Goal: Find specific fact: Find specific page/section

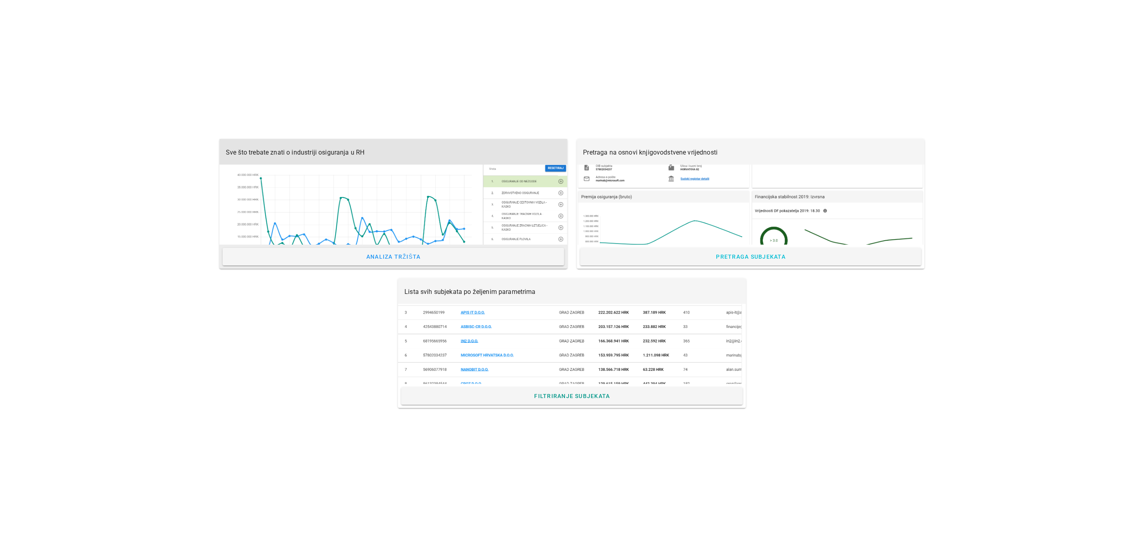
click at [333, 190] on div at bounding box center [393, 205] width 348 height 80
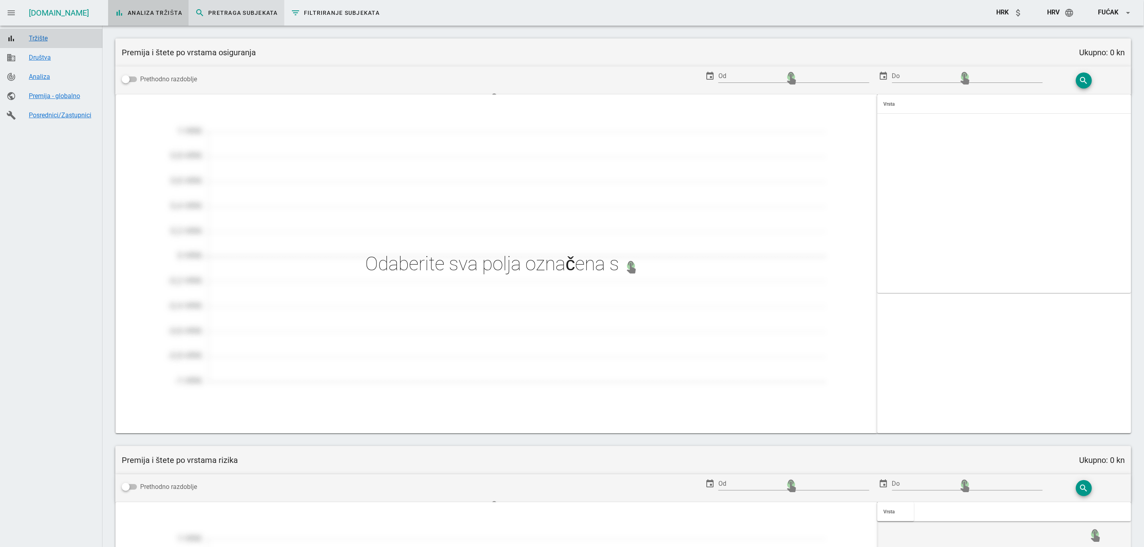
type input "Zaračunata premija po prodajnim kanalima"
click at [214, 14] on span "search Pretraga subjekata" at bounding box center [236, 13] width 83 height 10
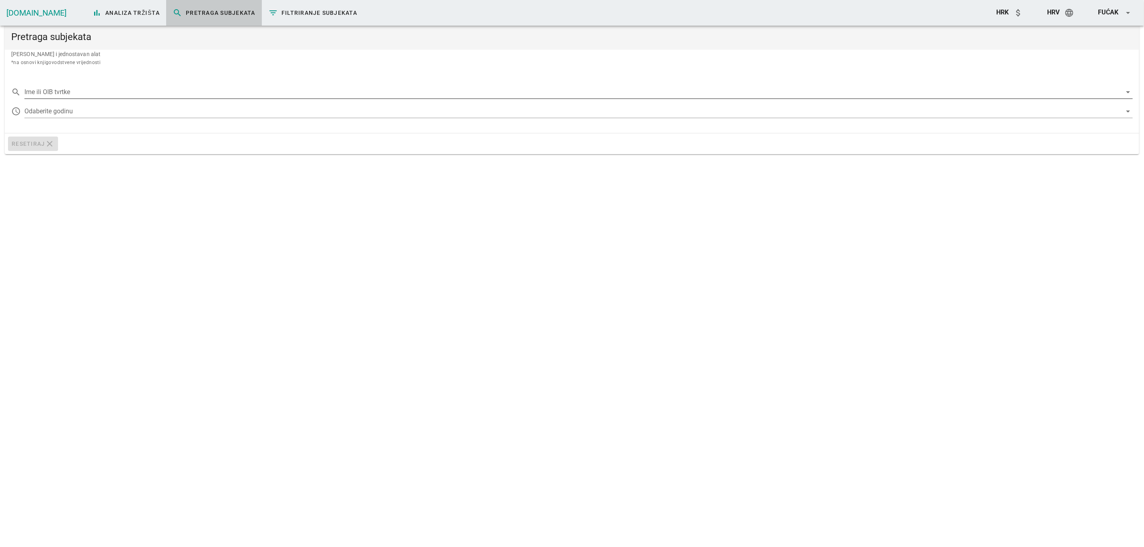
click at [123, 88] on input "Ime ili OIB tvrtke" at bounding box center [572, 92] width 1097 height 13
click at [91, 157] on div "AGRONOM D.O.O." at bounding box center [579, 161] width 1096 height 8
click at [59, 110] on div at bounding box center [572, 111] width 1097 height 13
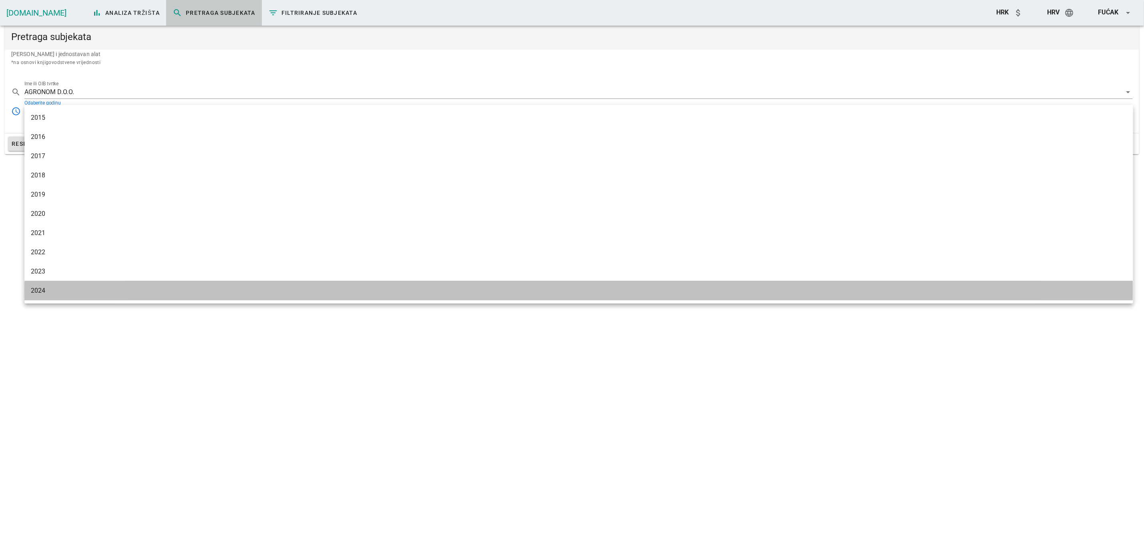
click at [64, 294] on div "2024" at bounding box center [579, 291] width 1096 height 8
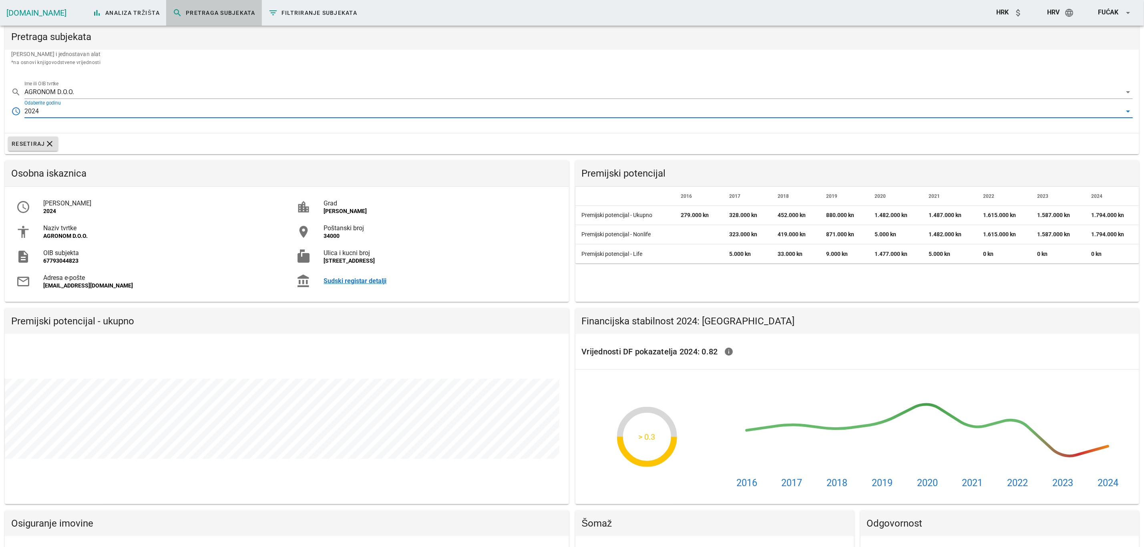
scroll to position [196, 564]
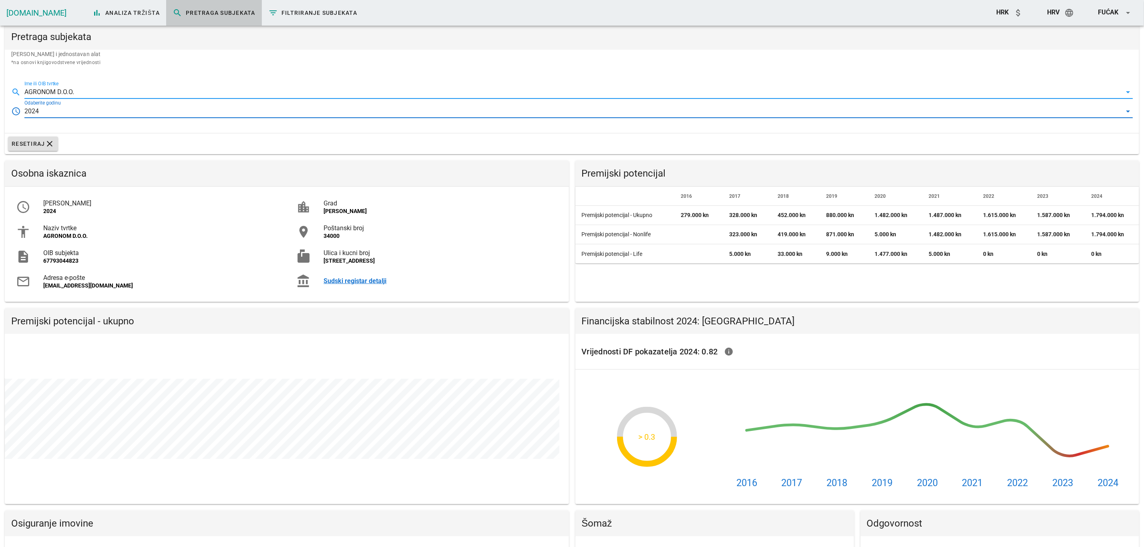
click at [62, 89] on input "AGRONOM D.O.O." at bounding box center [572, 92] width 1097 height 13
click at [59, 113] on div "KOESTLIN D.D." at bounding box center [579, 111] width 1096 height 8
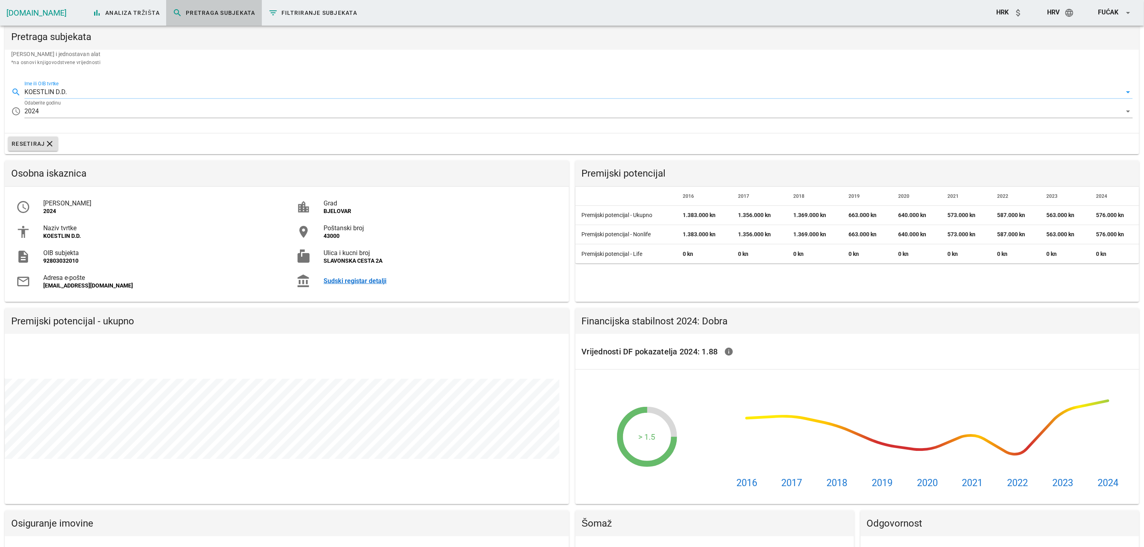
scroll to position [196, 564]
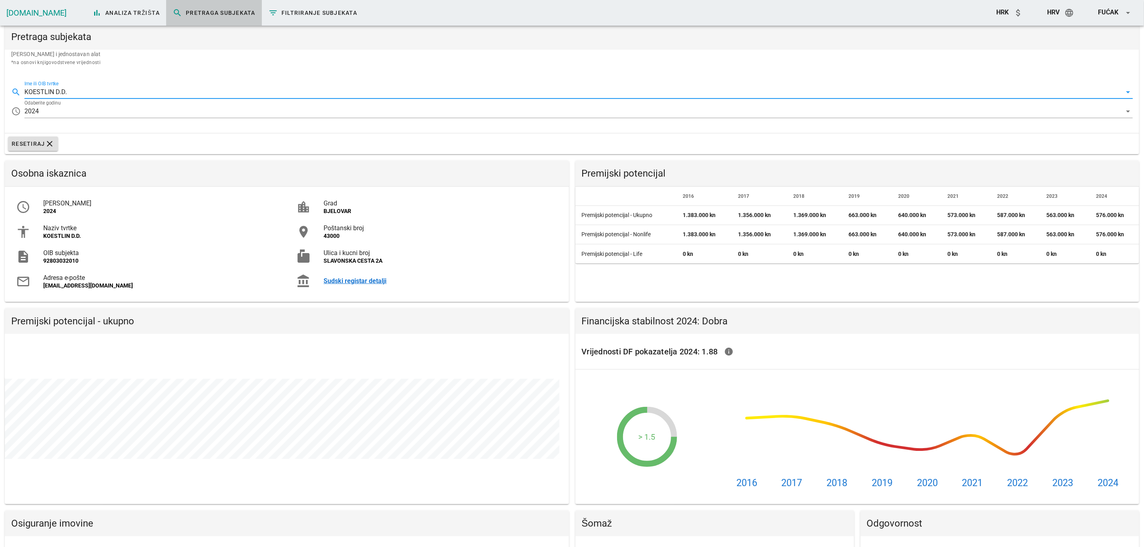
click at [196, 76] on div "search Ime ili OIB tvrtke KOESTLIN D.D. arrow_drop_down access_time Odaberite g…" at bounding box center [572, 103] width 1134 height 60
click at [193, 76] on div "search Ime ili OIB tvrtke KOESTLIN D.D. arrow_drop_down access_time Odaberite g…" at bounding box center [572, 103] width 1134 height 60
click at [178, 83] on div "search Ime ili OIB tvrtke KOESTLIN D.D. arrow_drop_down" at bounding box center [572, 90] width 1122 height 18
drag, startPoint x: 178, startPoint y: 83, endPoint x: 164, endPoint y: 86, distance: 14.9
click at [178, 83] on div "search Ime ili OIB tvrtke KOESTLIN D.D. arrow_drop_down" at bounding box center [572, 90] width 1122 height 18
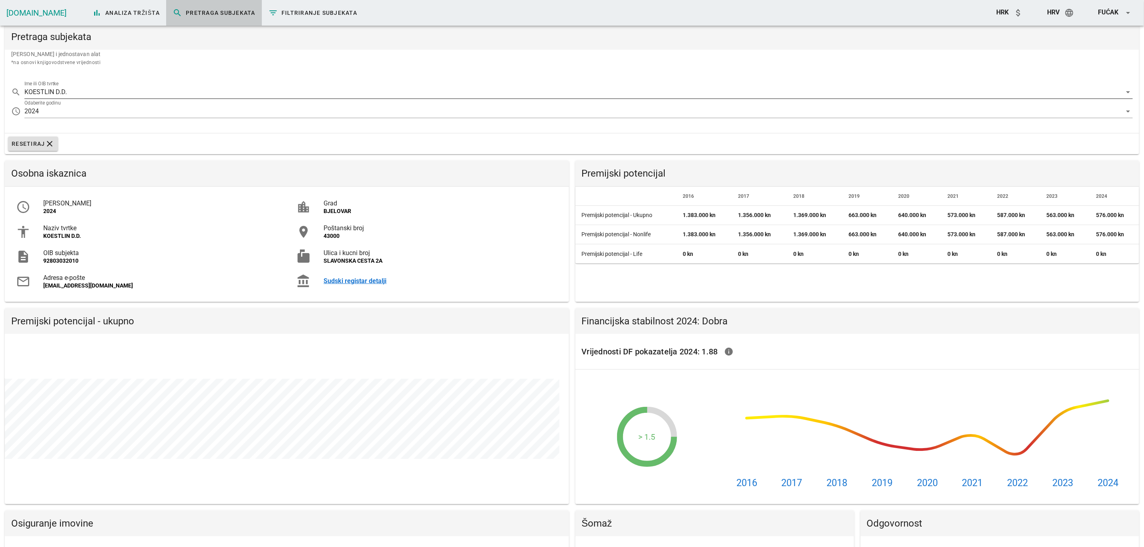
click at [164, 86] on input "KOESTLIN D.D." at bounding box center [572, 92] width 1097 height 13
click at [86, 88] on input "IVANAL" at bounding box center [572, 92] width 1097 height 13
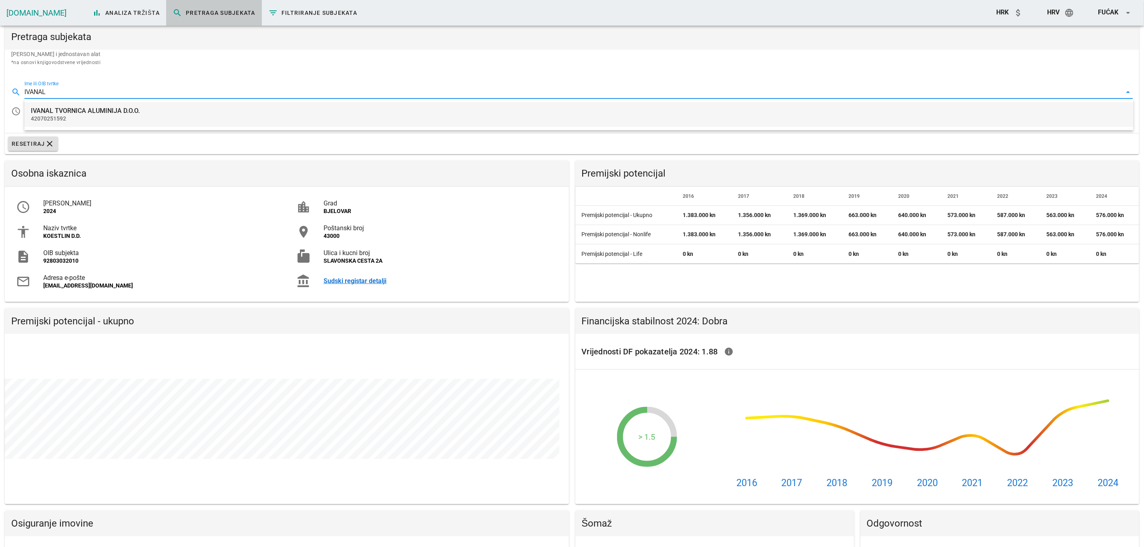
click at [84, 112] on div "IVANAL TVORNICA ALUMINIJA D.O.O." at bounding box center [579, 111] width 1096 height 8
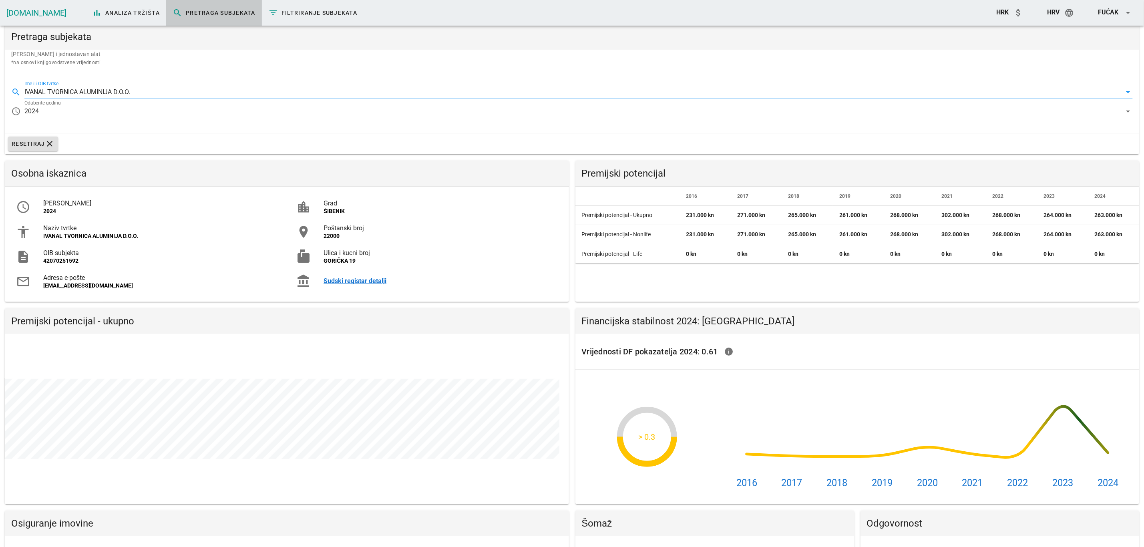
scroll to position [196, 564]
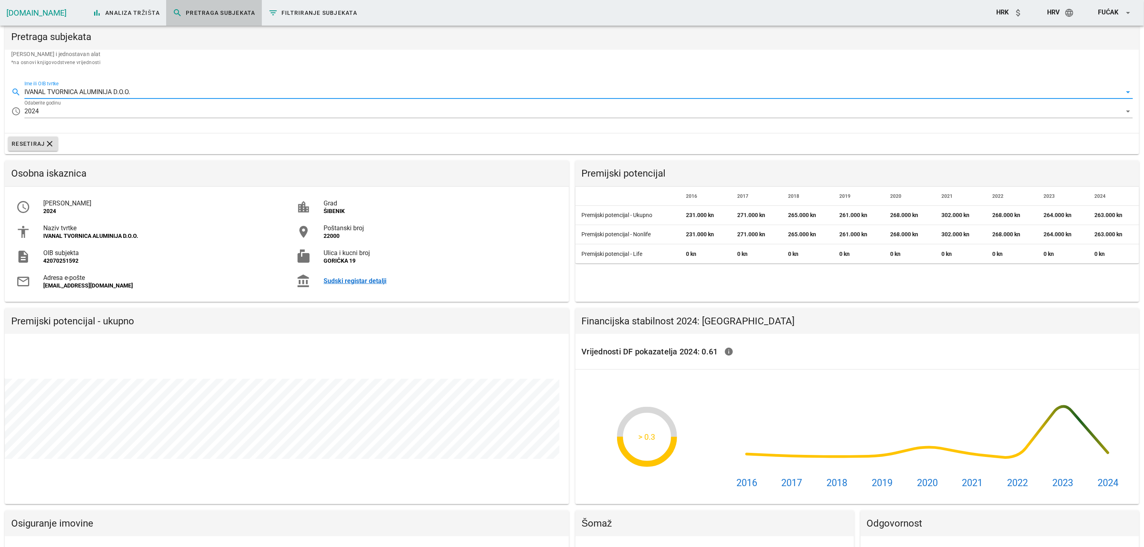
click at [126, 91] on input "IVANAL TVORNICA ALUMINIJA D.O.O." at bounding box center [572, 92] width 1097 height 13
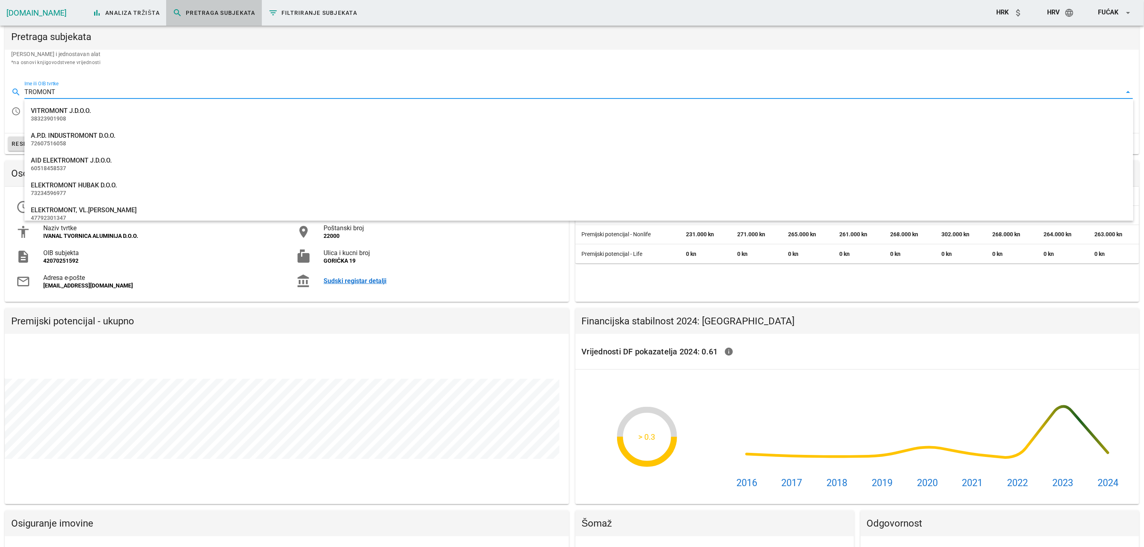
click at [68, 86] on input "TROMONT" at bounding box center [572, 92] width 1097 height 13
click at [161, 82] on div "search Ime ili OIB tvrtke TROMONT arrow_drop_down" at bounding box center [572, 90] width 1122 height 18
click at [153, 84] on div "search Ime ili OIB tvrtke TROMONT arrow_drop_down" at bounding box center [572, 90] width 1122 height 18
click at [145, 90] on input "TROMONT" at bounding box center [572, 92] width 1097 height 13
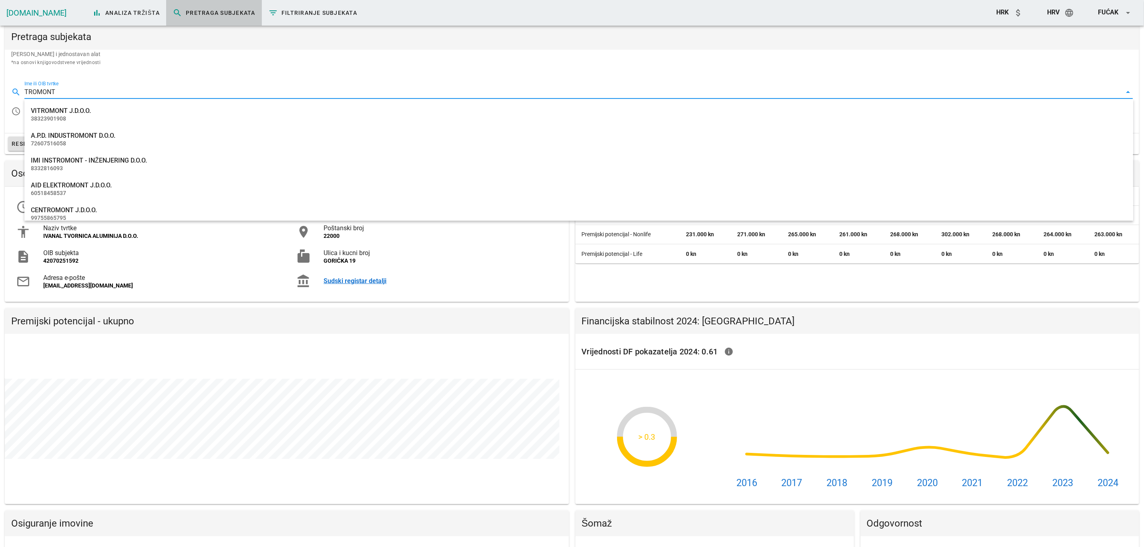
click at [145, 90] on input "TROMONT" at bounding box center [572, 92] width 1097 height 13
paste input "30461667075"
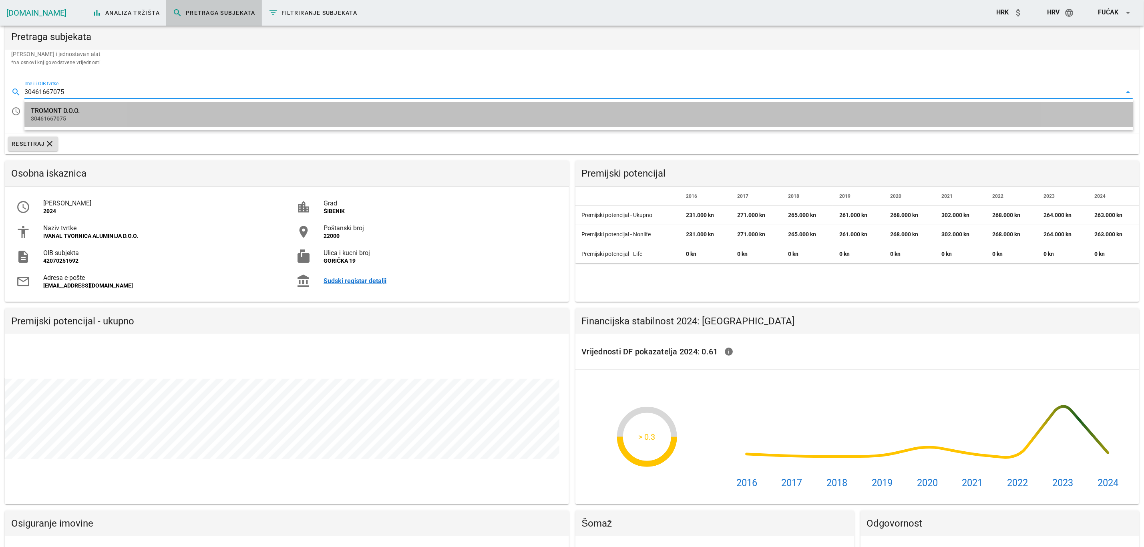
click at [86, 110] on div "TROMONT D.O.O." at bounding box center [579, 111] width 1096 height 8
type input "TROMONT D.O.O."
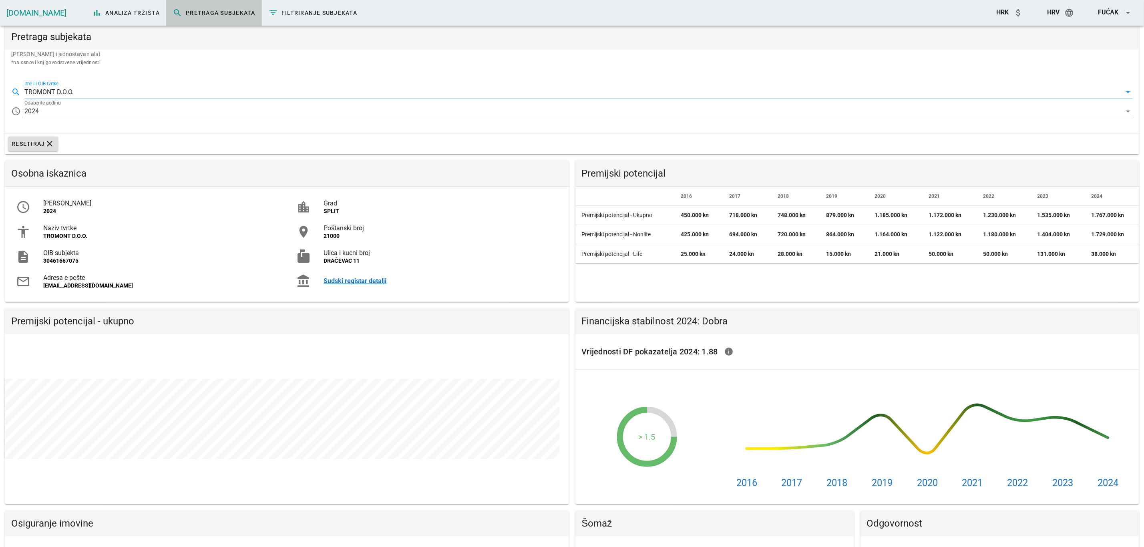
scroll to position [196, 564]
